Goal: Task Accomplishment & Management: Use online tool/utility

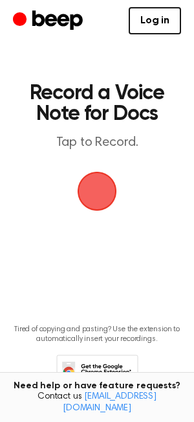
click at [113, 181] on span "button" at bounding box center [97, 191] width 58 height 58
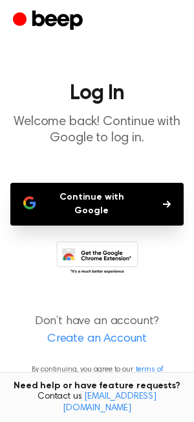
click at [111, 198] on button "Continue with Google" at bounding box center [97, 204] width 174 height 43
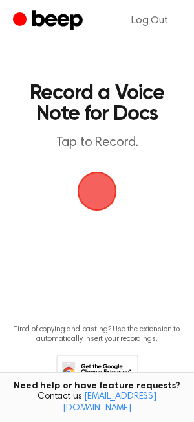
click at [97, 200] on span "button" at bounding box center [97, 191] width 52 height 52
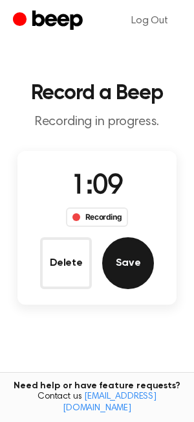
click at [134, 264] on button "Save" at bounding box center [128, 263] width 52 height 52
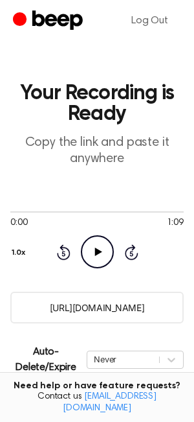
click at [67, 312] on input "[URL][DOMAIN_NAME]" at bounding box center [97, 307] width 174 height 32
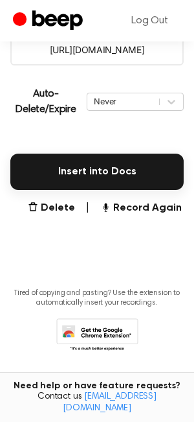
scroll to position [267, 0]
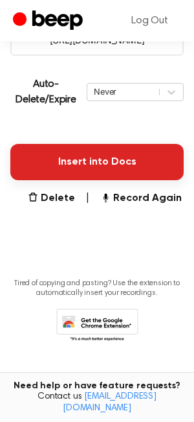
click at [117, 168] on button "Insert into Docs" at bounding box center [97, 162] width 174 height 36
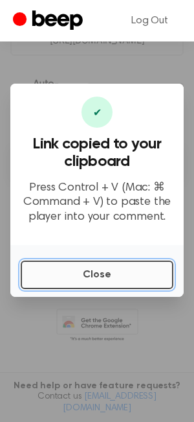
click at [115, 262] on button "Close" at bounding box center [97, 274] width 153 height 28
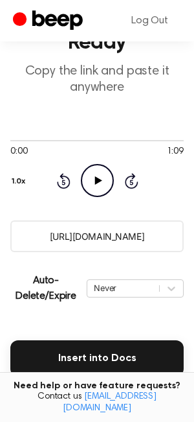
scroll to position [58, 0]
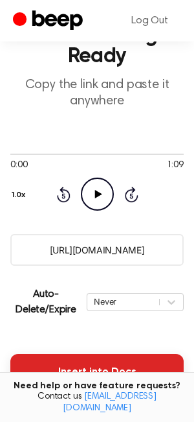
click at [74, 377] on button "Insert into Docs" at bounding box center [97, 372] width 174 height 36
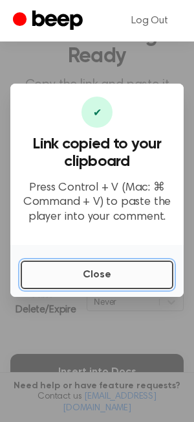
click at [59, 283] on button "Close" at bounding box center [97, 274] width 153 height 28
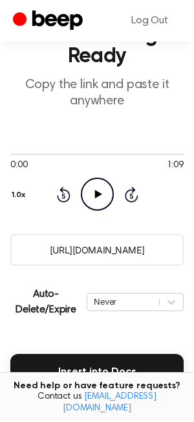
click at [90, 183] on icon "Play Audio" at bounding box center [97, 193] width 33 height 33
click at [67, 196] on icon "Rewind 5 seconds" at bounding box center [63, 194] width 14 height 17
click at [58, 196] on icon "Rewind 5 seconds" at bounding box center [63, 194] width 14 height 17
click at [60, 196] on icon "Rewind 5 seconds" at bounding box center [63, 194] width 14 height 17
click at [91, 188] on icon "Pause Audio" at bounding box center [97, 193] width 33 height 33
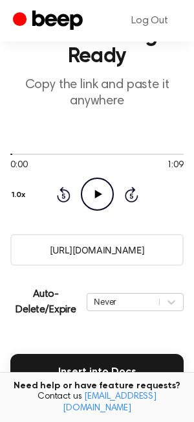
click at [108, 185] on icon "Play Audio" at bounding box center [97, 193] width 33 height 33
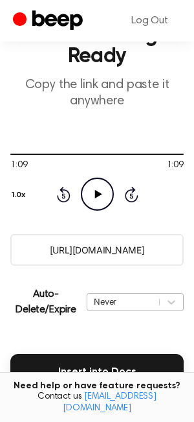
click at [128, 298] on div "Never" at bounding box center [135, 302] width 97 height 18
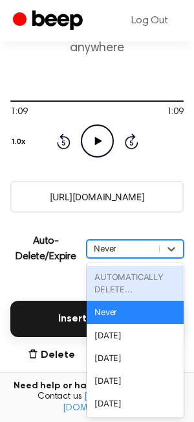
scroll to position [111, 0]
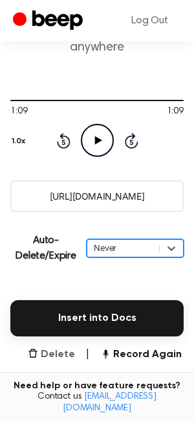
click at [60, 360] on button "Delete" at bounding box center [51, 354] width 47 height 16
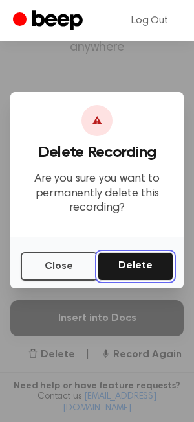
click at [126, 264] on button "Delete" at bounding box center [136, 266] width 76 height 28
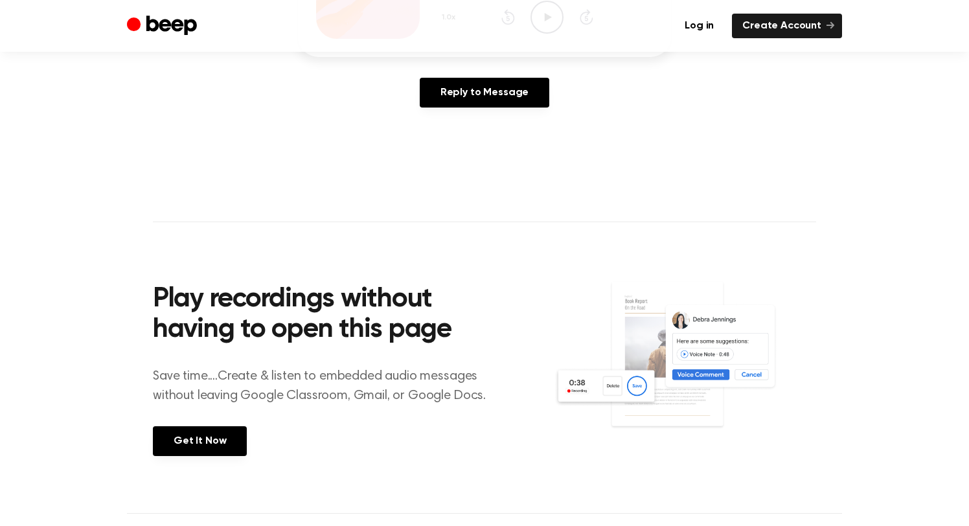
scroll to position [221, 0]
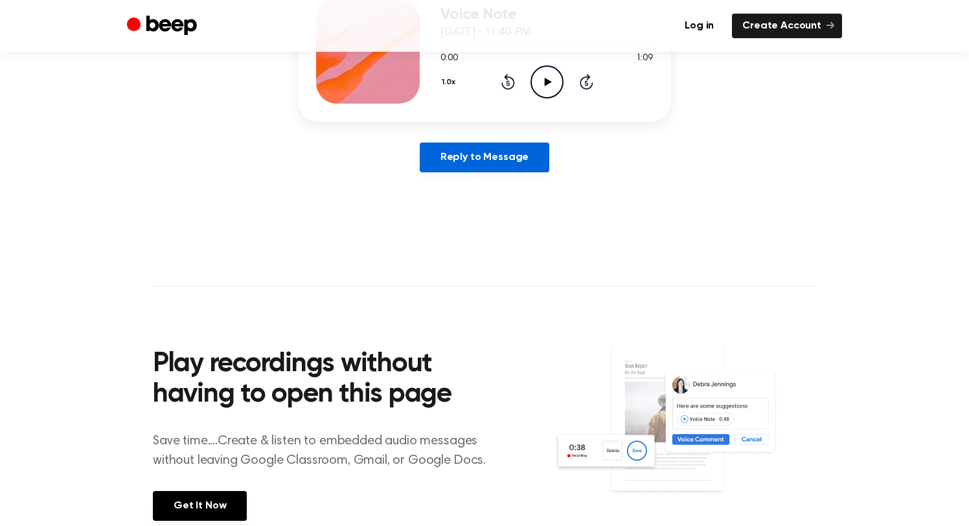
click at [516, 155] on link "Reply to Message" at bounding box center [484, 157] width 129 height 30
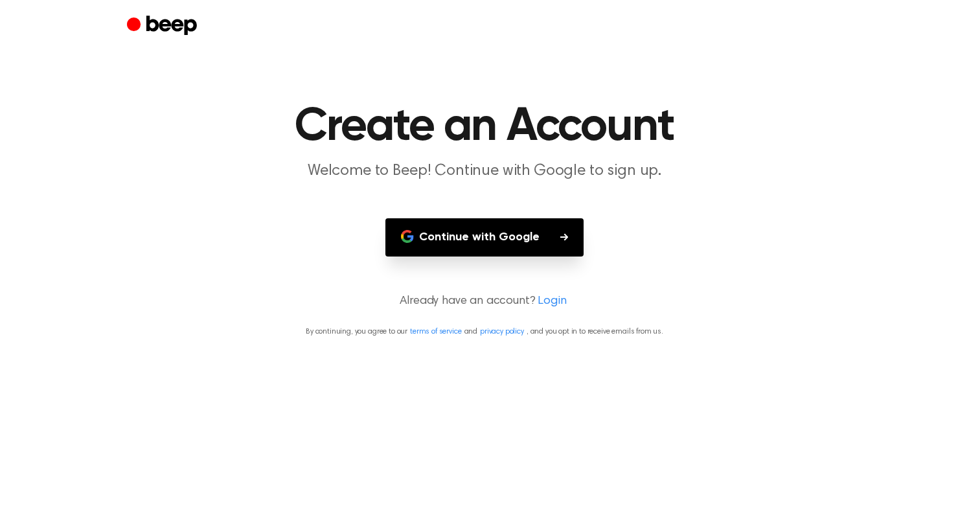
click at [488, 235] on button "Continue with Google" at bounding box center [484, 237] width 198 height 38
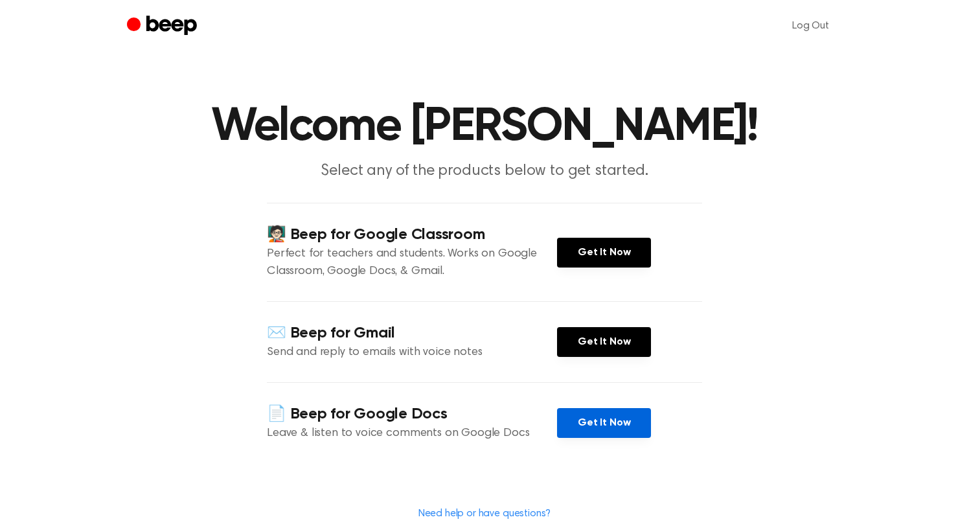
click at [626, 410] on link "Get It Now" at bounding box center [604, 423] width 94 height 30
